Goal: Navigation & Orientation: Find specific page/section

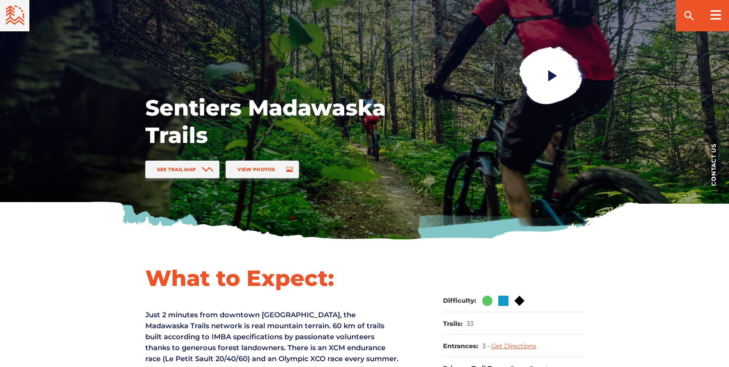
scroll to position [117, 0]
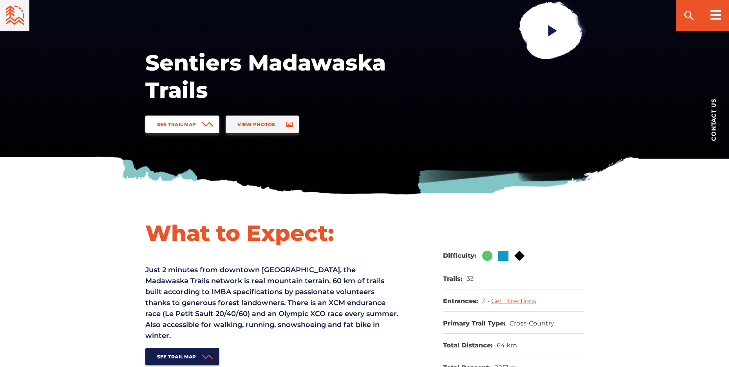
click at [168, 128] on link "See Trail Map" at bounding box center [182, 124] width 74 height 18
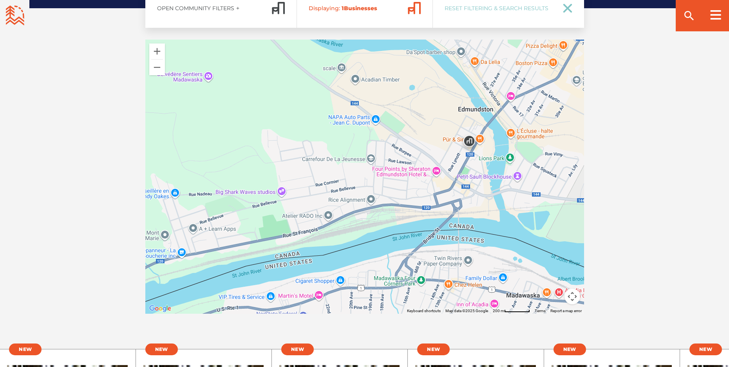
scroll to position [1401, 0]
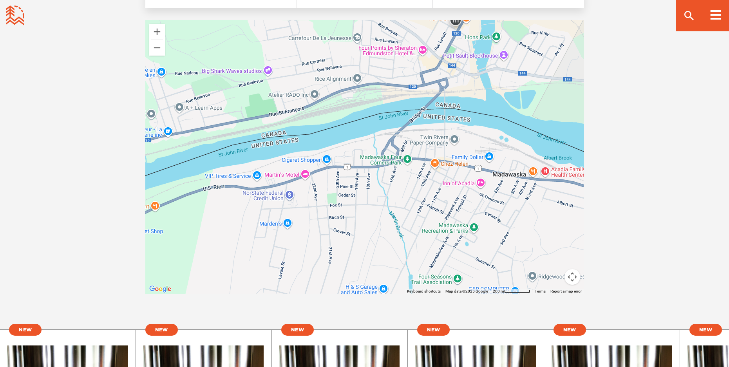
drag, startPoint x: 419, startPoint y: 229, endPoint x: 405, endPoint y: 126, distance: 104.3
click at [405, 126] on div at bounding box center [364, 157] width 439 height 274
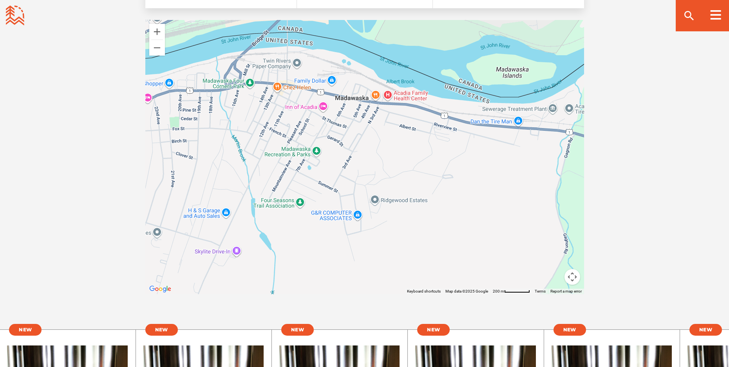
drag, startPoint x: 500, startPoint y: 217, endPoint x: 343, endPoint y: 140, distance: 175.3
click at [343, 140] on div at bounding box center [364, 157] width 439 height 274
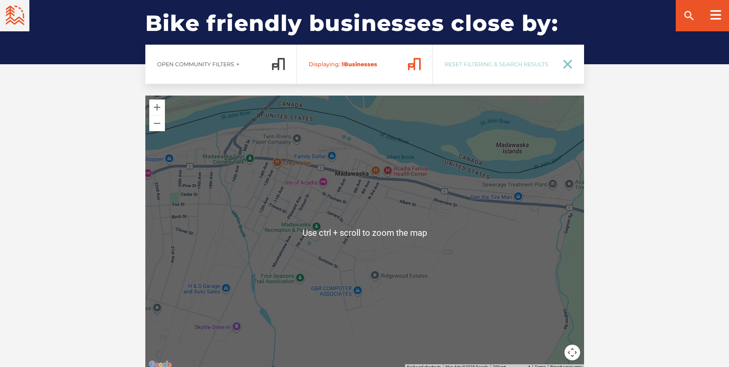
scroll to position [1323, 0]
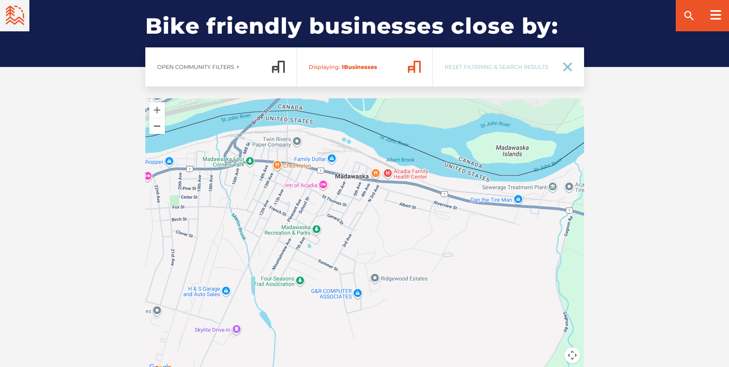
click at [153, 118] on button "Zoom out" at bounding box center [157, 126] width 16 height 16
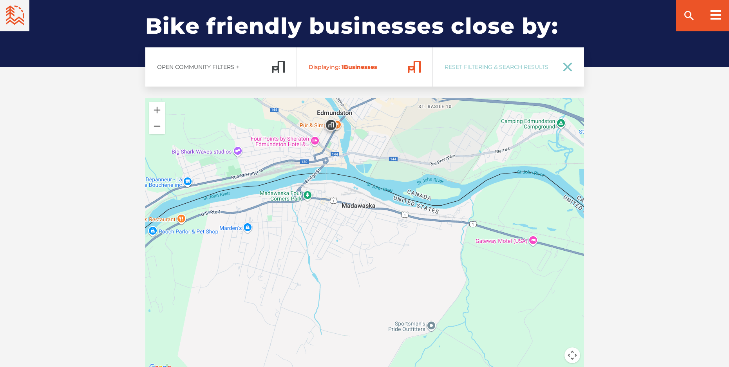
click at [153, 118] on button "Zoom out" at bounding box center [157, 126] width 16 height 16
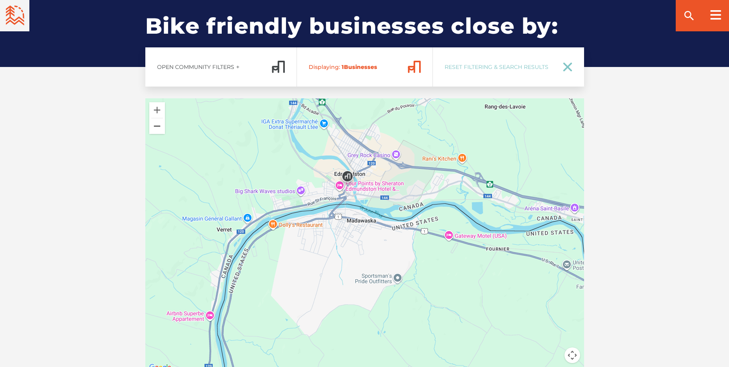
click at [153, 118] on button "Zoom out" at bounding box center [157, 126] width 16 height 16
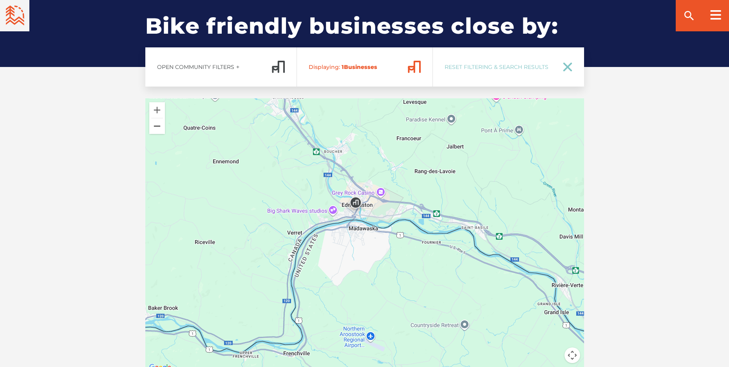
click at [153, 118] on button "Zoom out" at bounding box center [157, 126] width 16 height 16
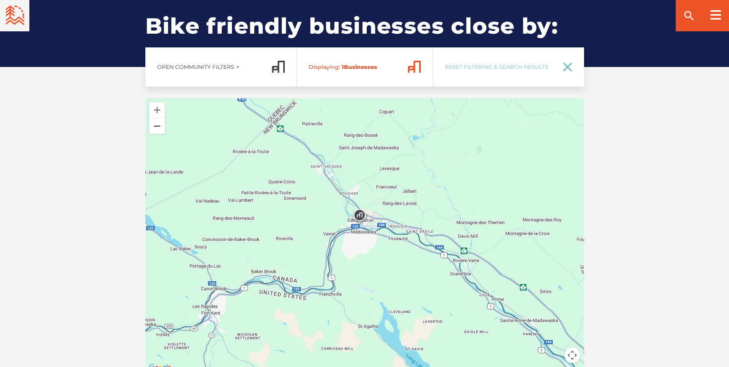
click at [153, 118] on button "Zoom out" at bounding box center [157, 126] width 16 height 16
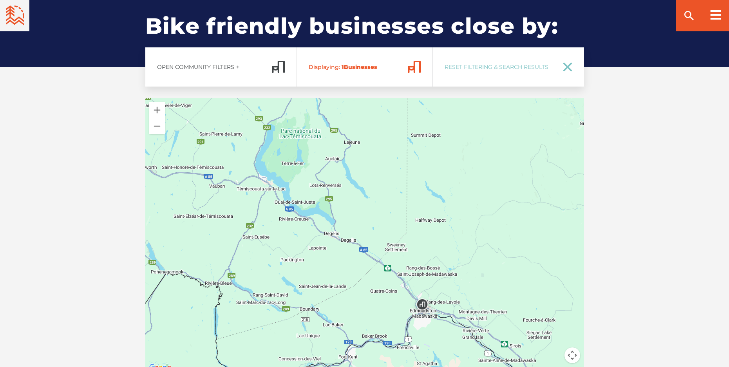
drag, startPoint x: 276, startPoint y: 303, endPoint x: 348, endPoint y: 377, distance: 103.3
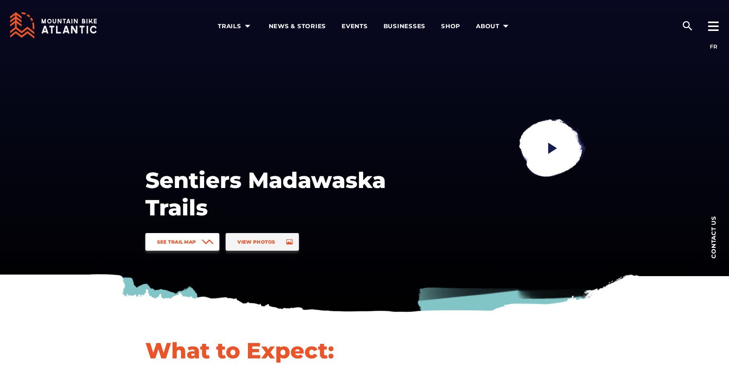
click at [192, 242] on span "See Trail Map" at bounding box center [176, 242] width 39 height 6
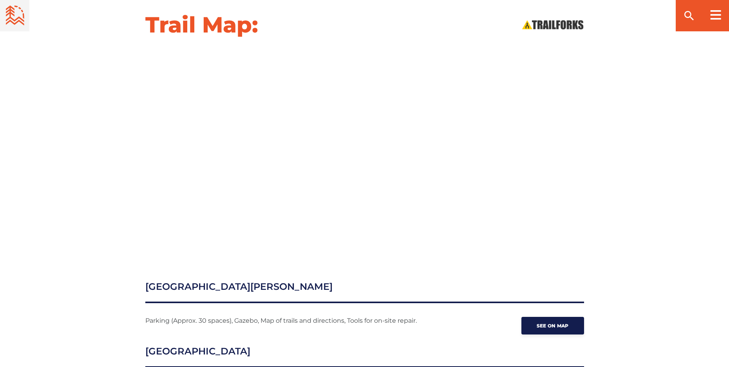
scroll to position [814, 0]
